Goal: Find specific page/section: Find specific page/section

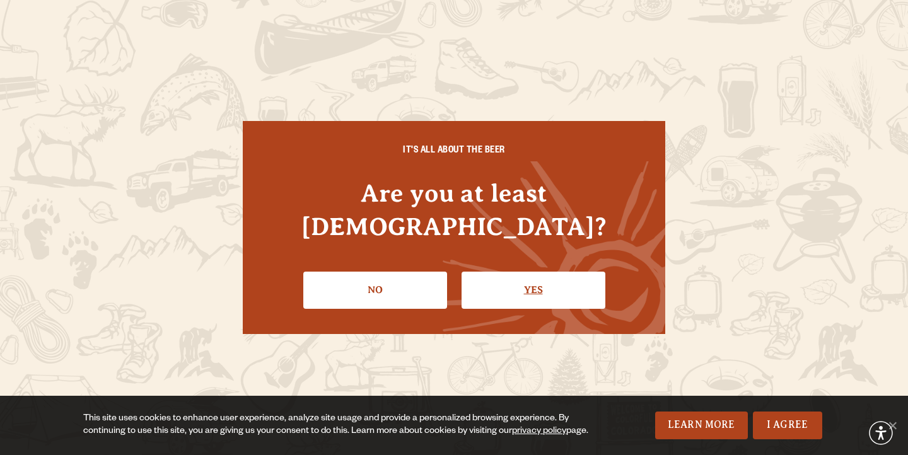
click at [537, 272] on link "Yes" at bounding box center [534, 290] width 144 height 37
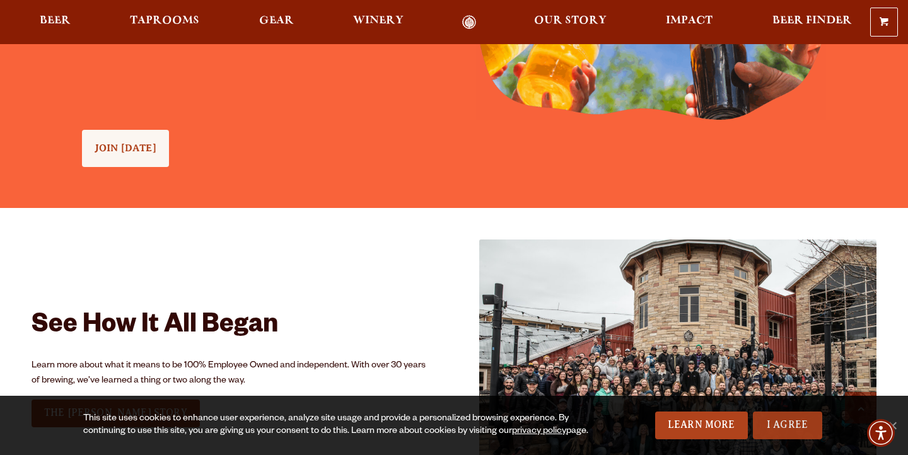
click at [784, 423] on link "I Agree" at bounding box center [787, 426] width 69 height 28
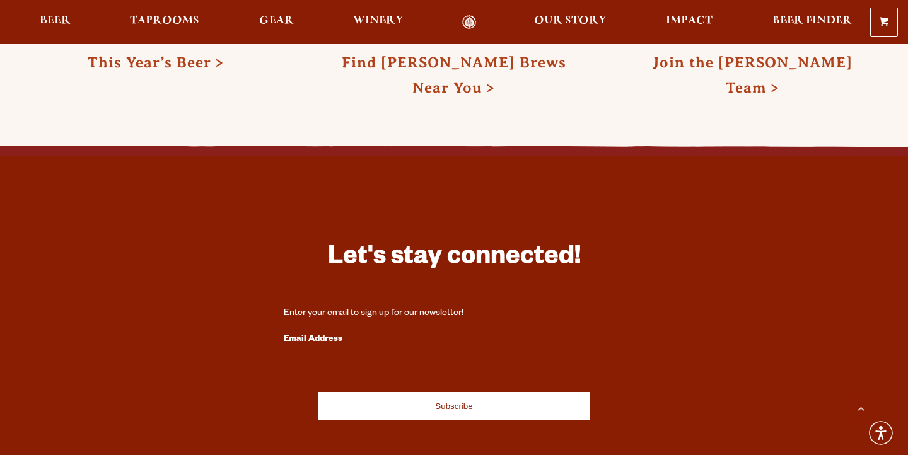
scroll to position [3659, 0]
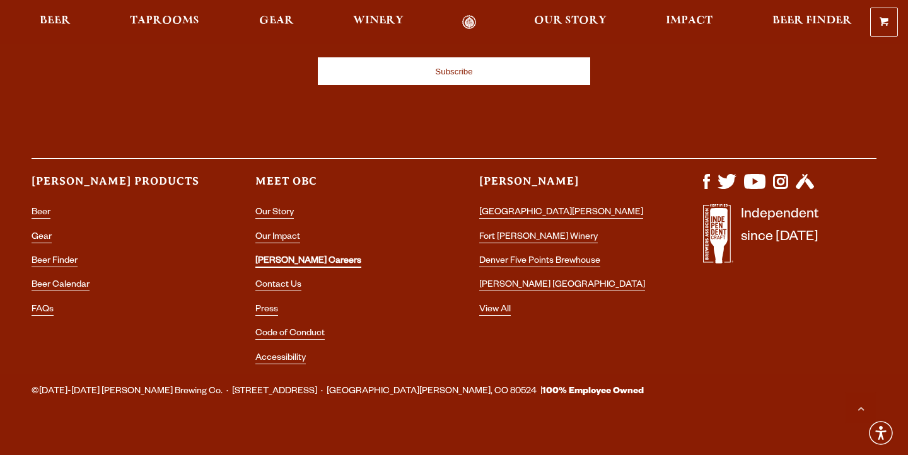
click at [278, 257] on link "[PERSON_NAME] Careers" at bounding box center [309, 262] width 106 height 11
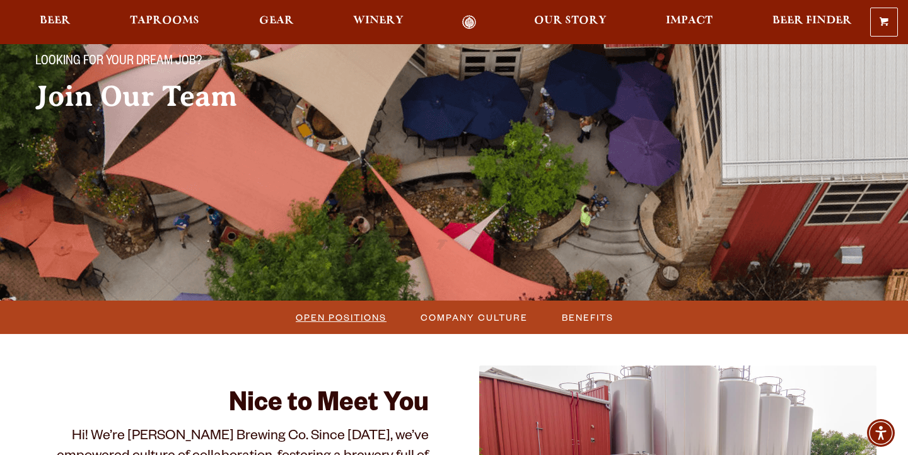
click at [335, 320] on span "Open Positions" at bounding box center [341, 318] width 91 height 18
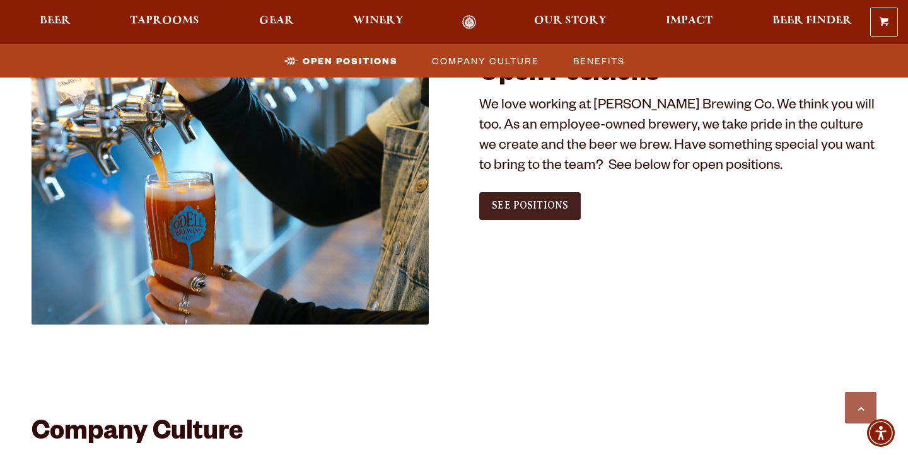
scroll to position [767, 0]
click at [553, 211] on link "See Positions" at bounding box center [530, 206] width 102 height 28
